Goal: Transaction & Acquisition: Purchase product/service

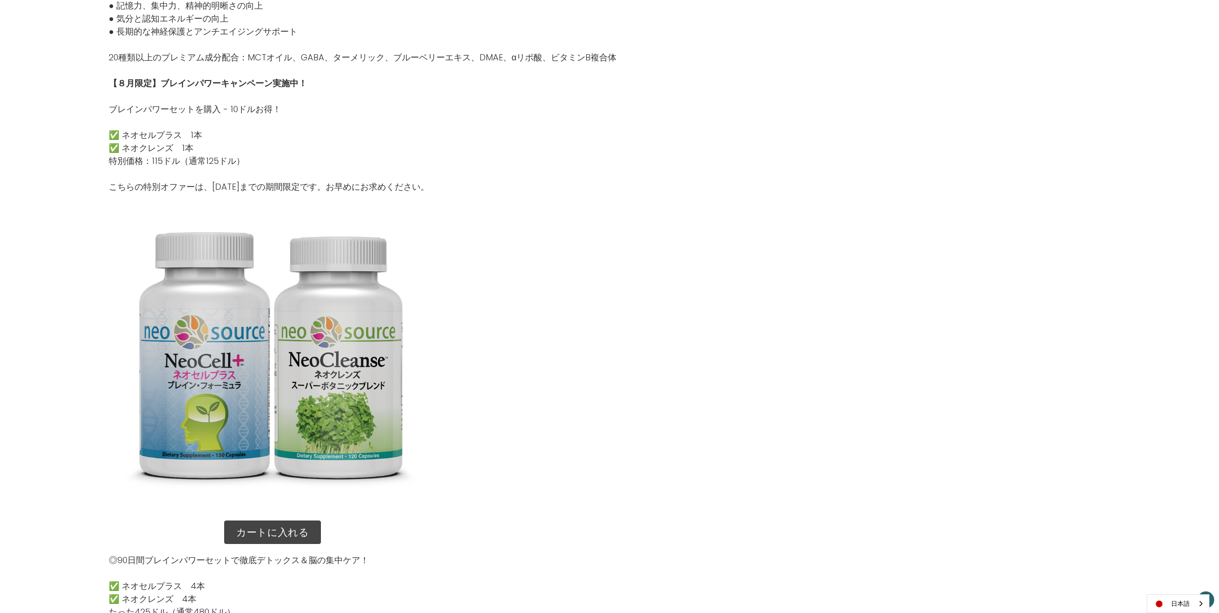
scroll to position [479, 0]
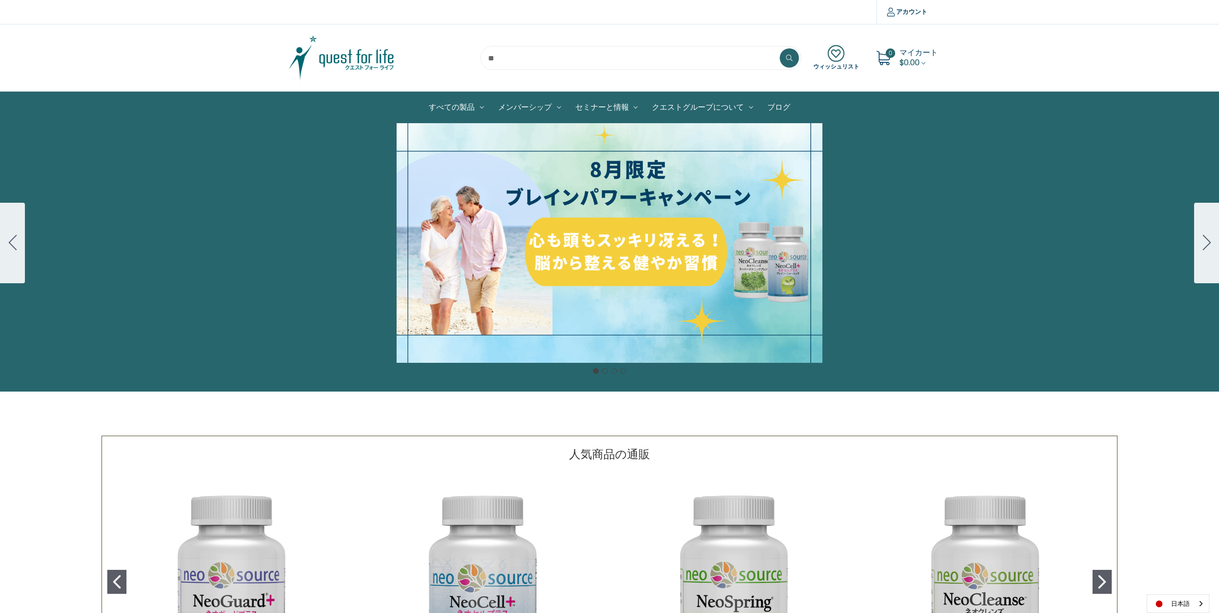
click at [637, 275] on div "細胞プロテクトセット 通常188ドル セール価格160ドル $28 OFF 2025年4月1日～4月30日 12月１日〜23日 販売中" at bounding box center [609, 243] width 1219 height 240
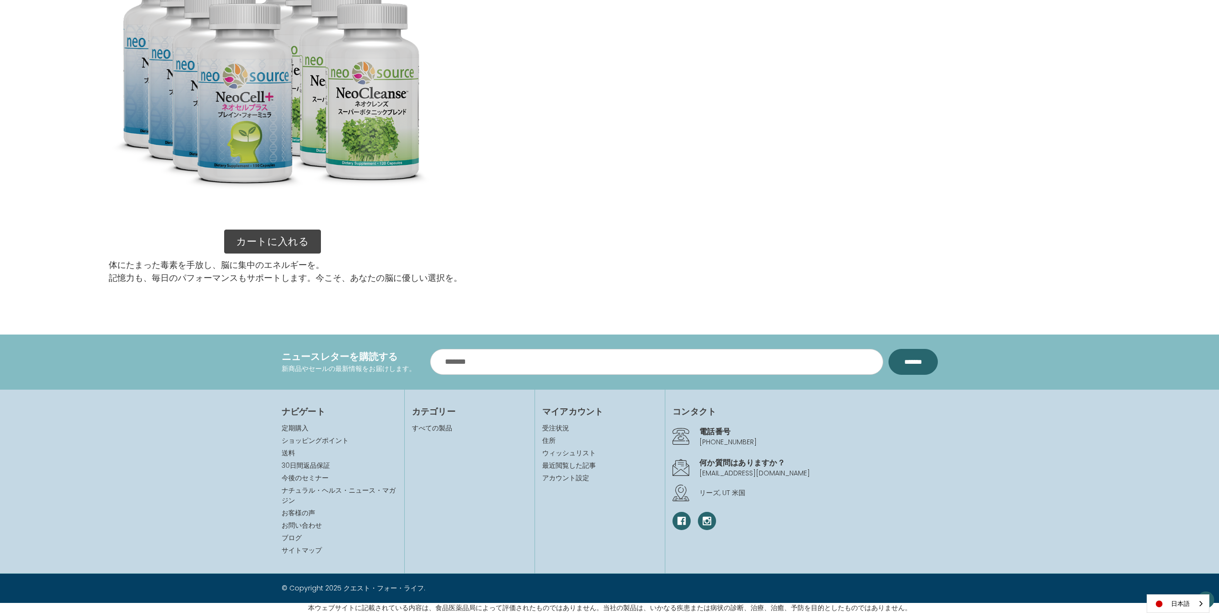
scroll to position [1141, 0]
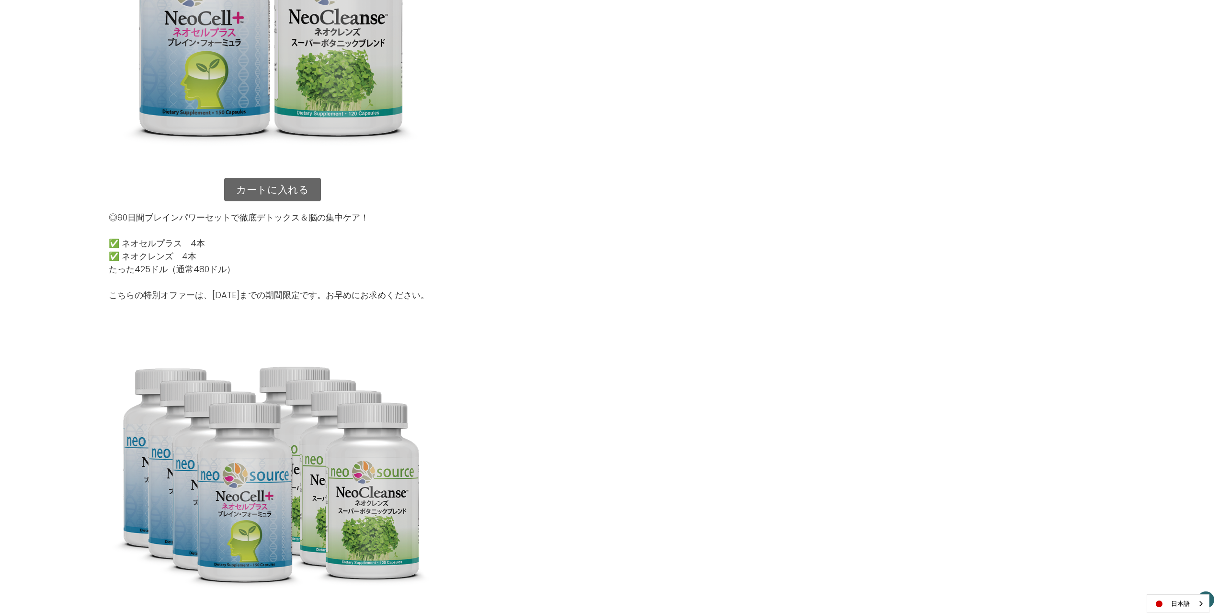
click at [283, 182] on link "カートに入れる" at bounding box center [272, 190] width 97 height 24
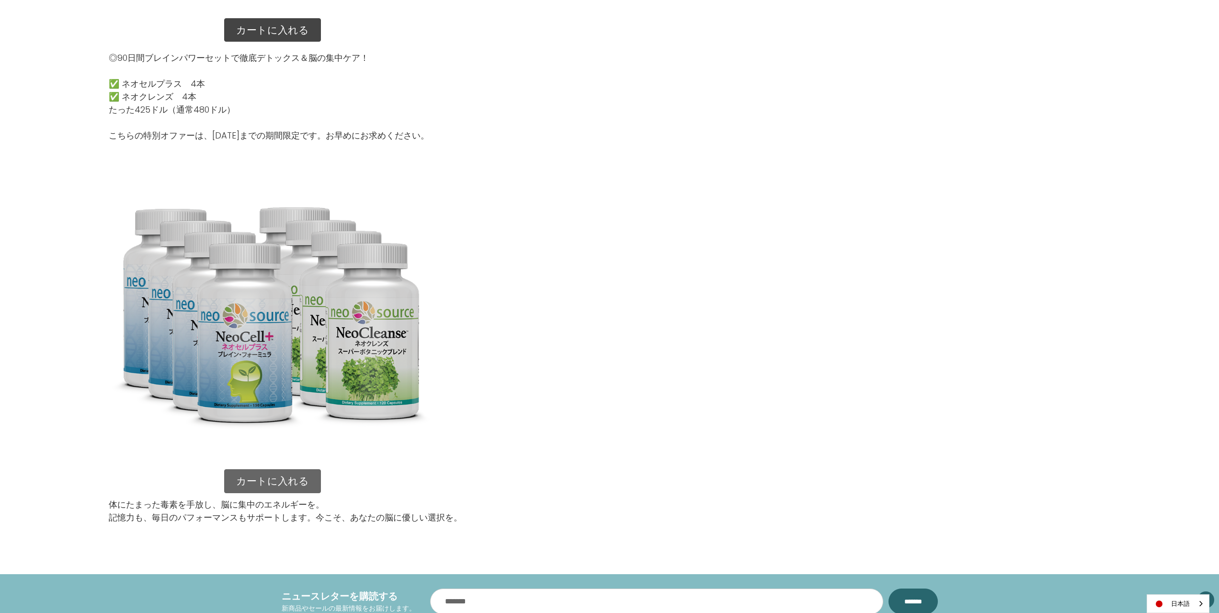
click at [275, 485] on link "カートに入れる" at bounding box center [272, 481] width 97 height 24
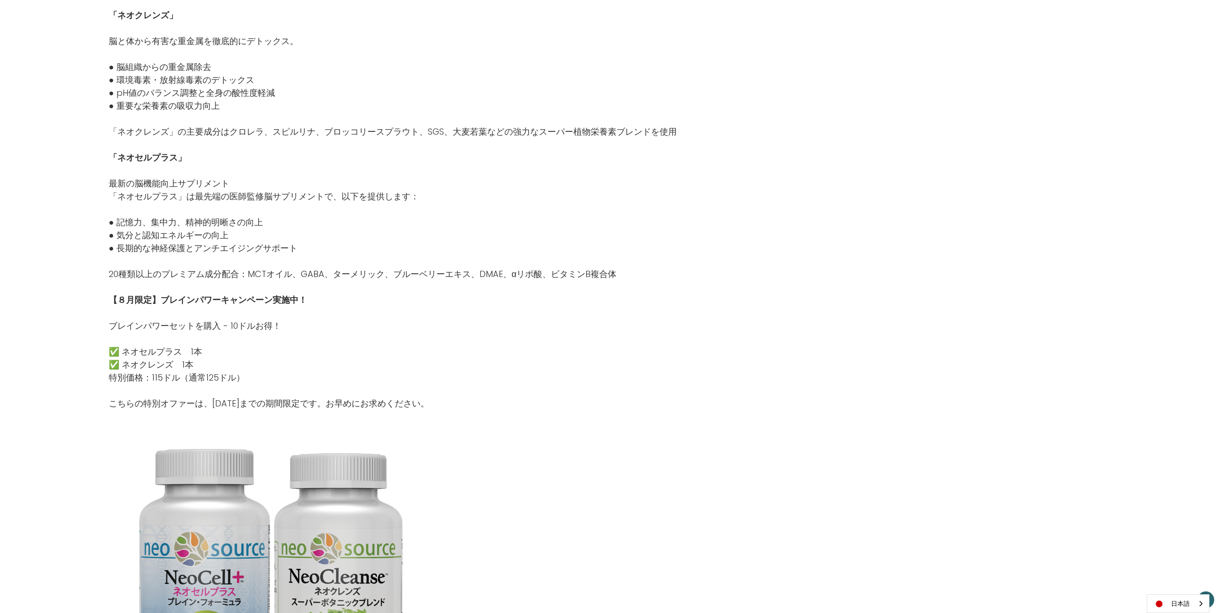
scroll to position [343, 0]
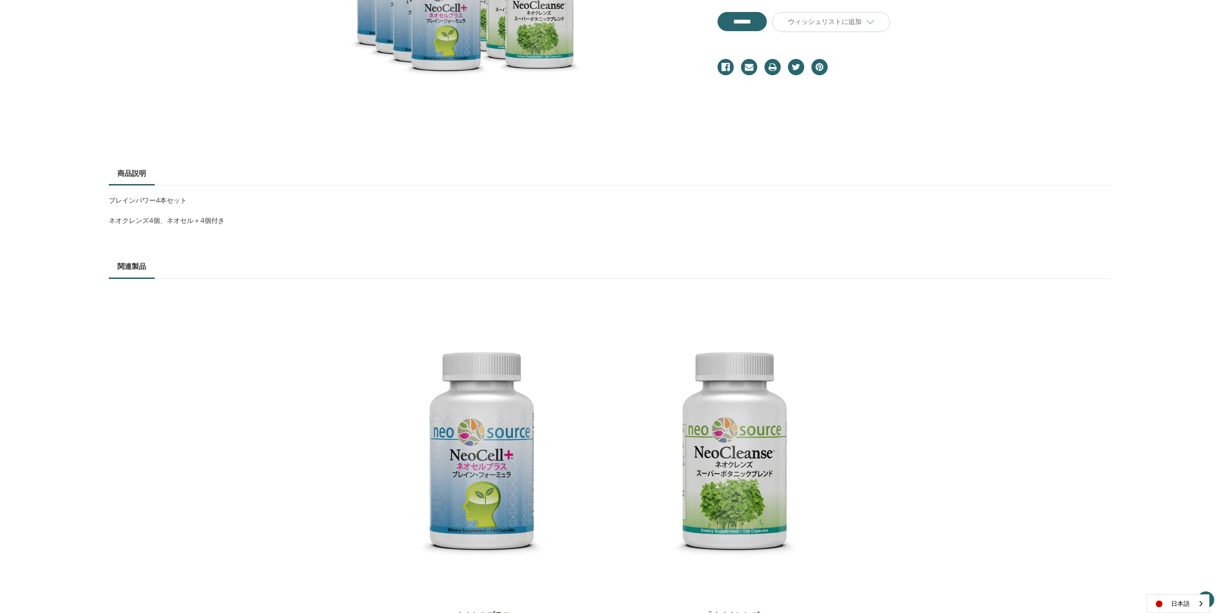
scroll to position [559, 0]
